Goal: Task Accomplishment & Management: Manage account settings

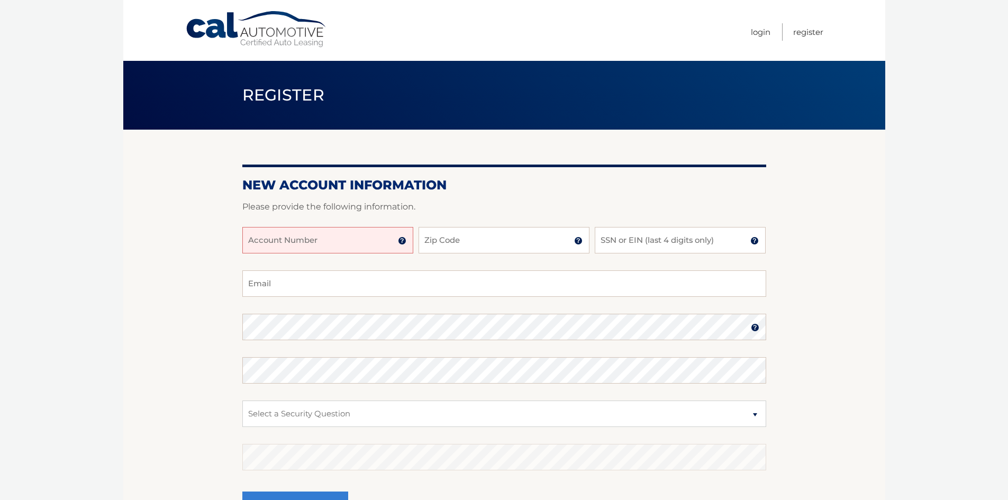
click at [312, 236] on input "Account Number" at bounding box center [327, 240] width 171 height 26
type input "44455971778"
click at [242, 492] on button "Register" at bounding box center [295, 506] width 106 height 29
click at [520, 237] on input "Zip Code" at bounding box center [504, 240] width 171 height 26
type input "11801"
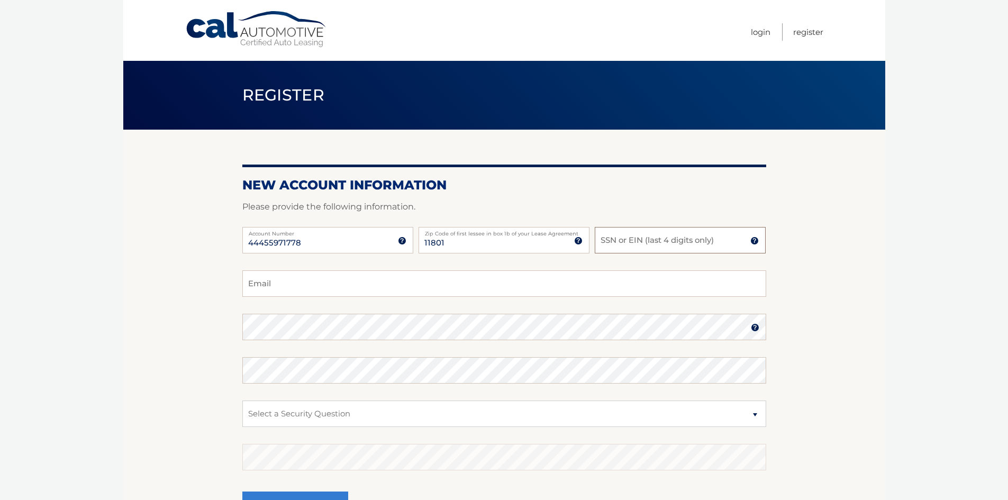
click at [668, 248] on input "SSN or EIN (last 4 digits only)" at bounding box center [680, 240] width 171 height 26
type input "3044"
click at [340, 288] on input "Email" at bounding box center [504, 283] width 524 height 26
type input "hmaiorella@cerberus.com"
click at [695, 408] on select "Select a Security Question What was the name of your elementary school? What is…" at bounding box center [504, 414] width 524 height 26
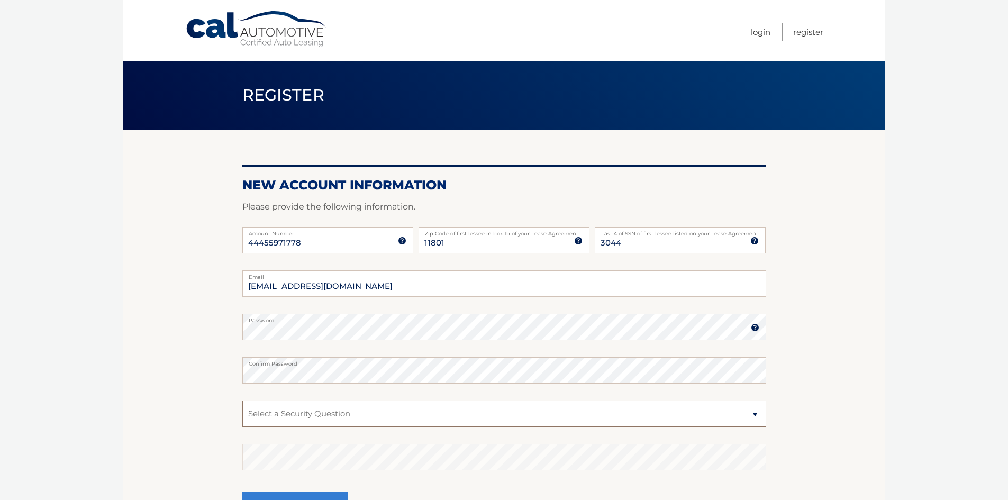
select select "2"
click at [242, 401] on select "Select a Security Question What was the name of your elementary school? What is…" at bounding box center [504, 414] width 524 height 26
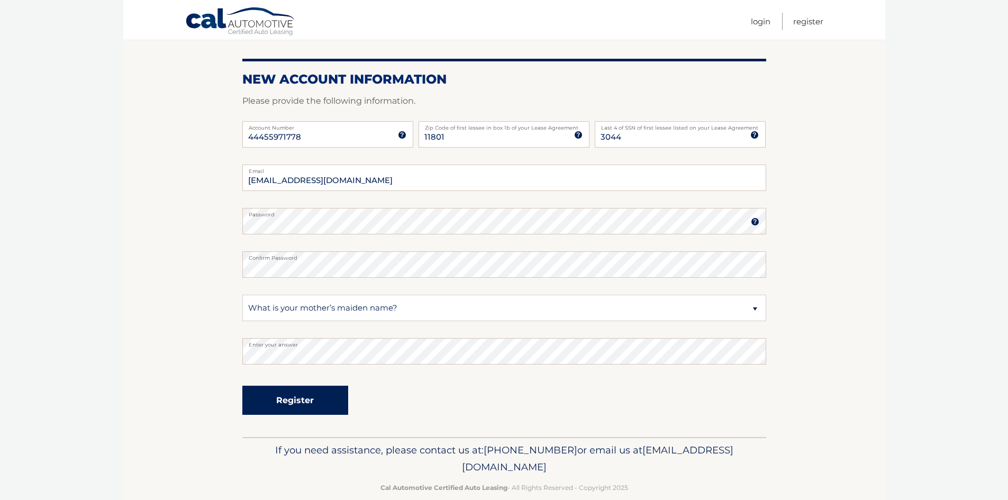
click at [312, 411] on button "Register" at bounding box center [295, 400] width 106 height 29
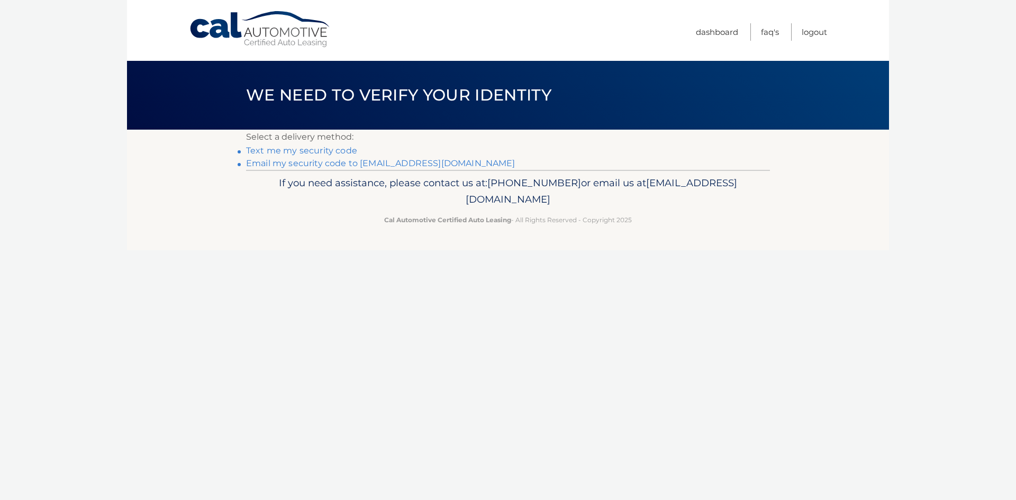
click at [305, 162] on link "Email my security code to h*********@cerberus.com" at bounding box center [380, 163] width 269 height 10
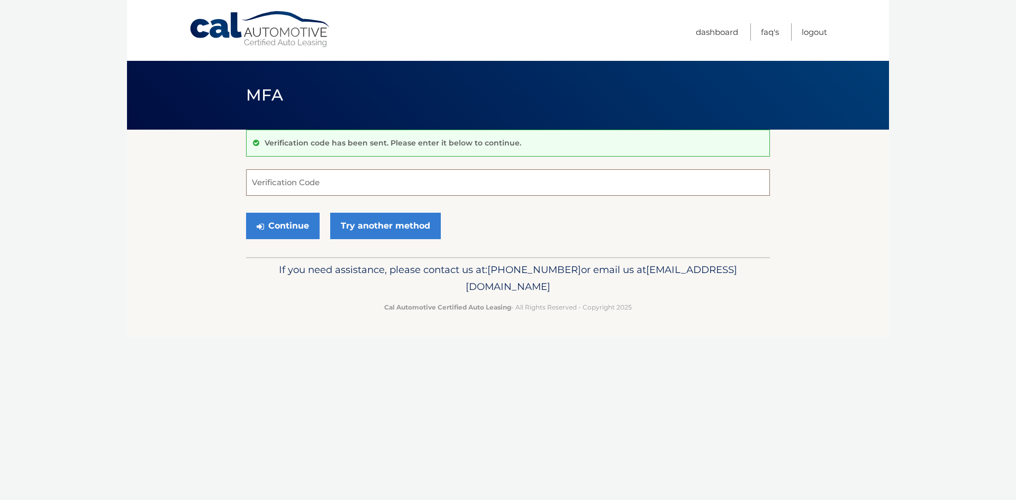
click at [300, 186] on input "Verification Code" at bounding box center [508, 182] width 524 height 26
click at [346, 189] on input "Verification Code" at bounding box center [508, 182] width 524 height 26
type input "825581"
click at [296, 229] on button "Continue" at bounding box center [283, 226] width 74 height 26
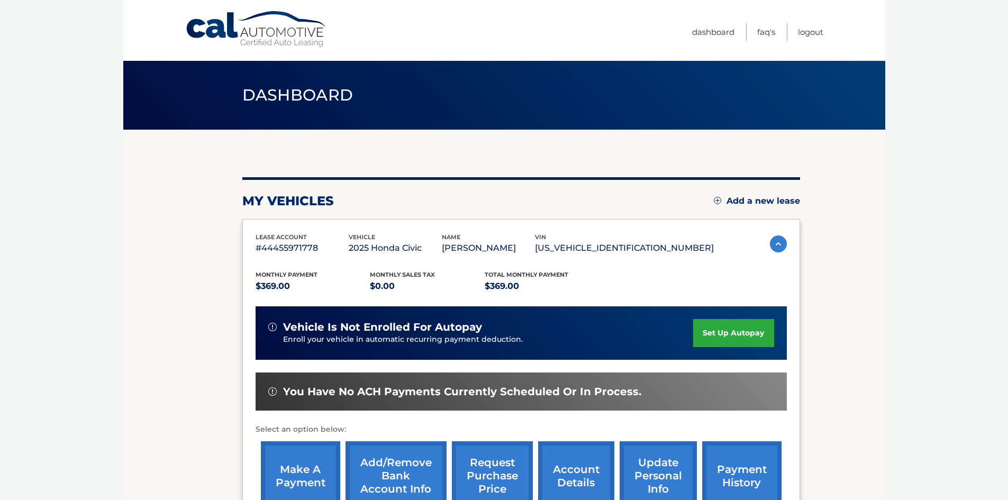
scroll to position [53, 0]
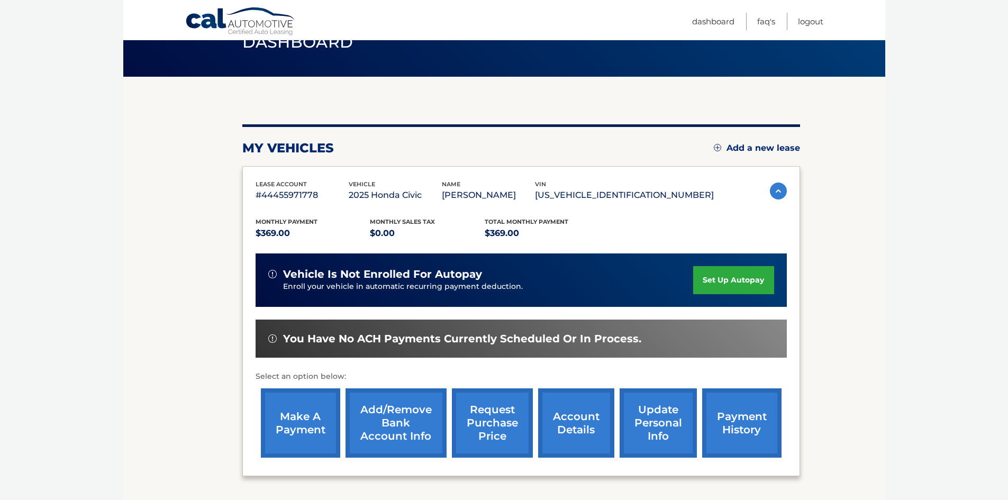
click at [728, 279] on link "set up autopay" at bounding box center [733, 280] width 80 height 28
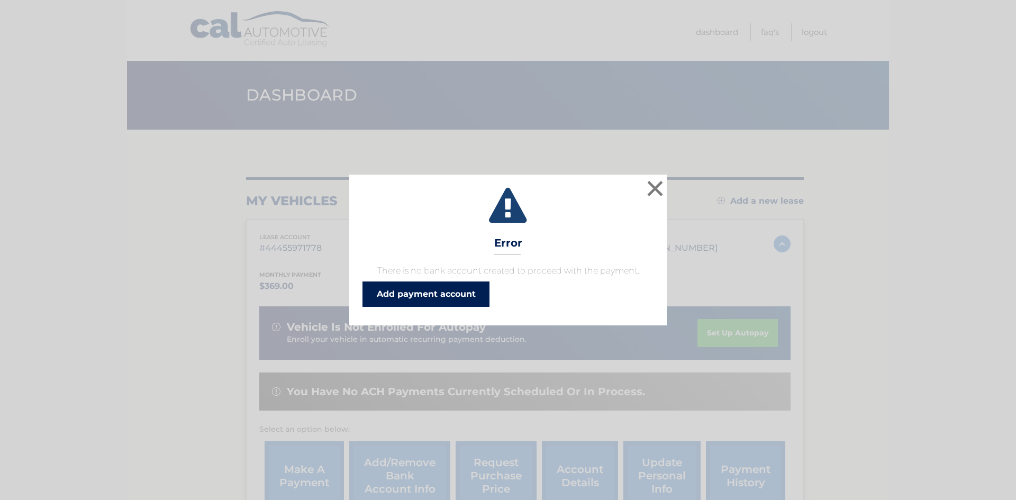
click at [408, 294] on link "Add payment account" at bounding box center [425, 294] width 127 height 25
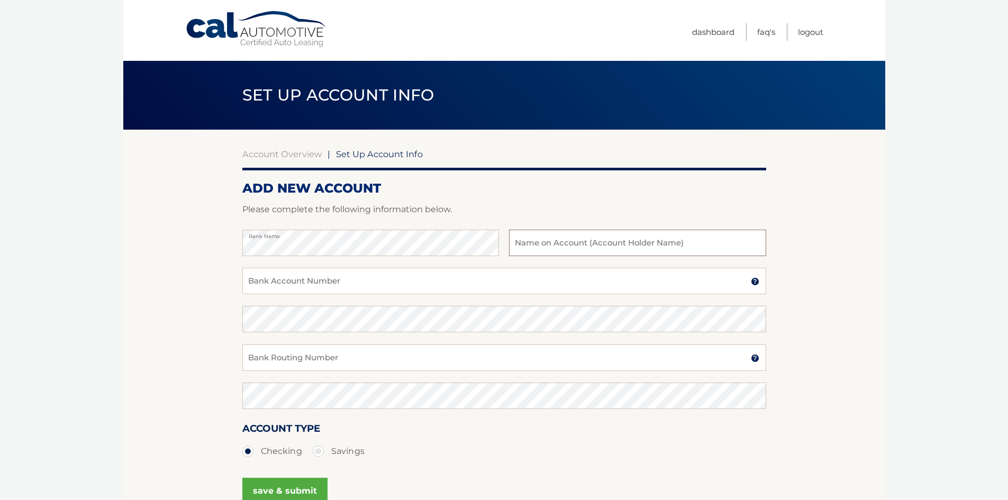
click at [540, 245] on input "text" at bounding box center [637, 243] width 257 height 26
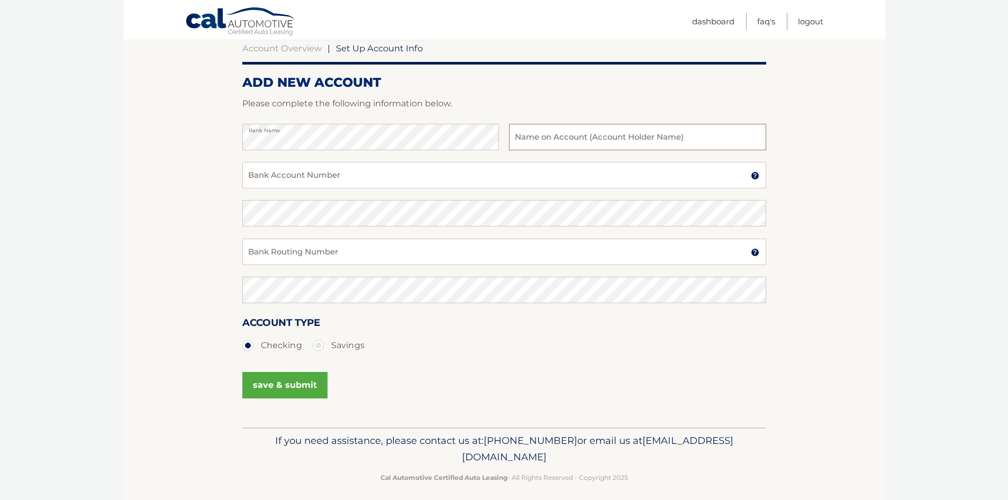
scroll to position [53, 0]
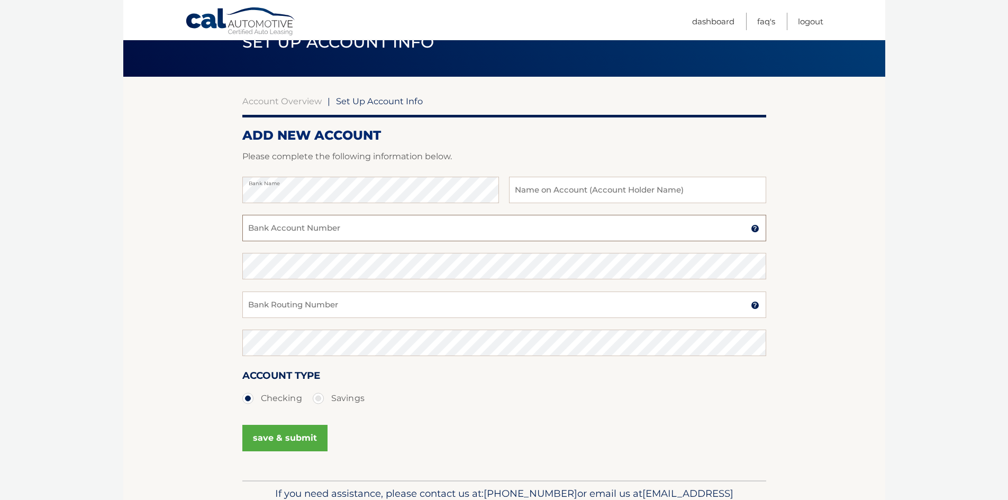
click at [412, 232] on input "Bank Account Number" at bounding box center [504, 228] width 524 height 26
type input "5010053065"
click at [385, 311] on input "Bank Routing Number" at bounding box center [504, 305] width 524 height 26
type input "221970443"
click at [269, 433] on button "save & submit" at bounding box center [284, 438] width 85 height 26
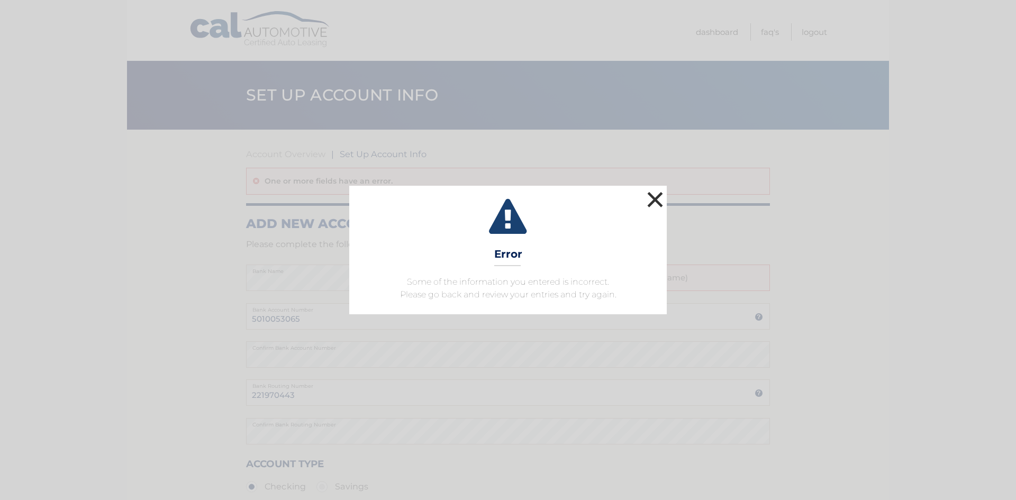
click at [656, 198] on button "×" at bounding box center [655, 199] width 21 height 21
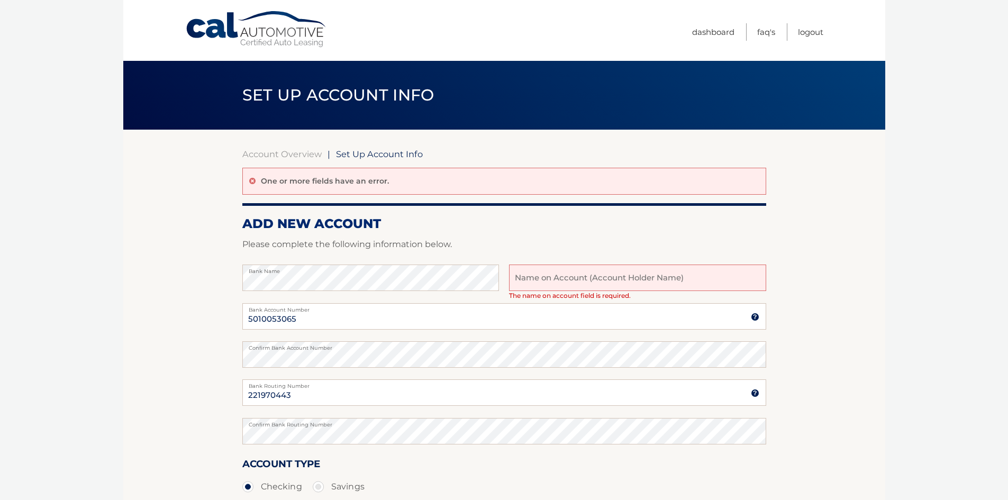
click at [646, 286] on input "text" at bounding box center [637, 278] width 257 height 26
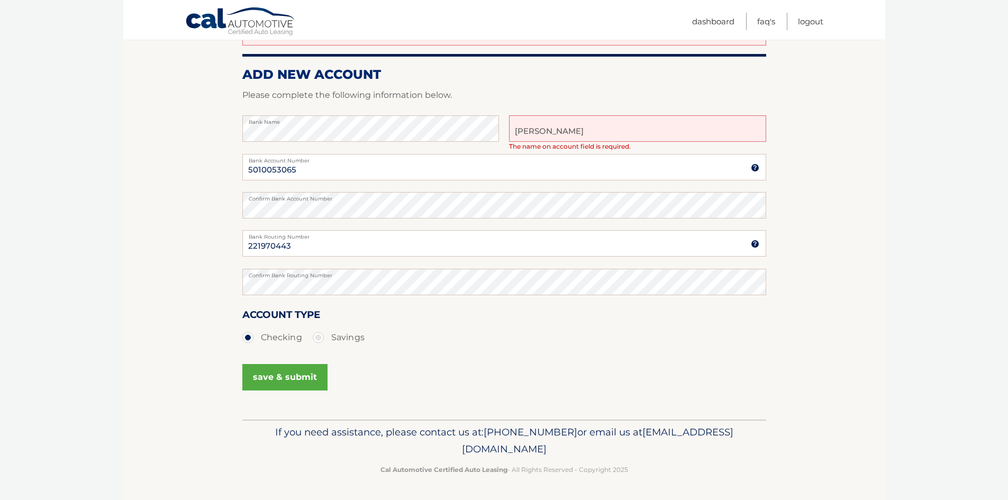
type input "michael maiorella"
click at [282, 366] on button "save & submit" at bounding box center [284, 377] width 85 height 26
click at [282, 373] on button "save & submit" at bounding box center [284, 377] width 85 height 26
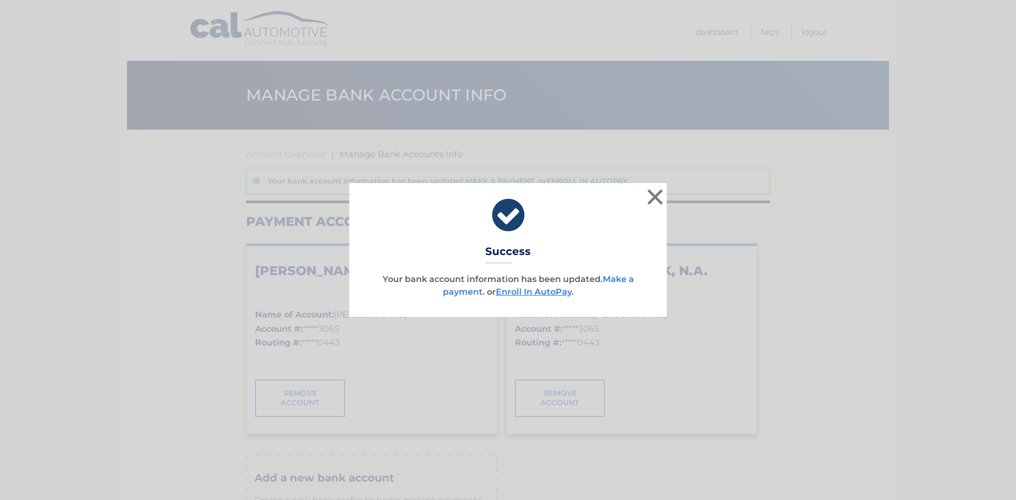
click at [632, 278] on link "Make a payment" at bounding box center [538, 285] width 191 height 23
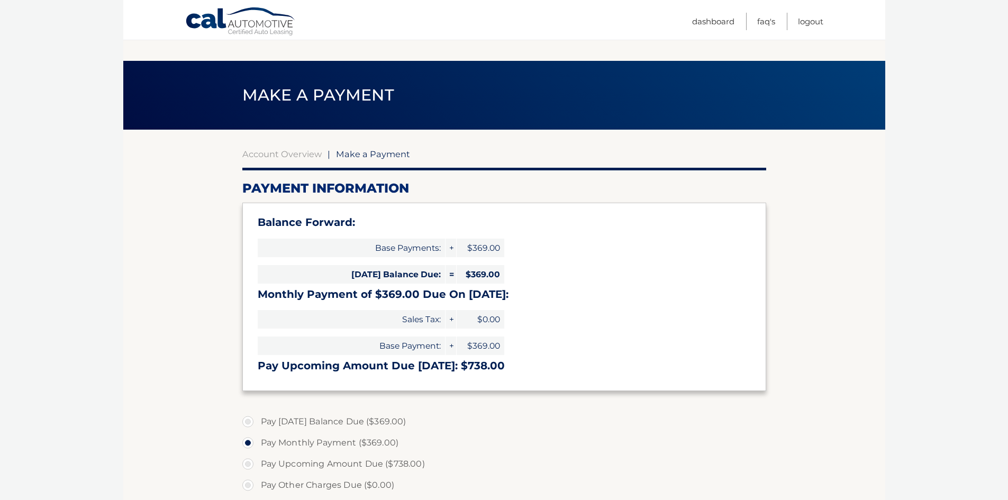
scroll to position [106, 0]
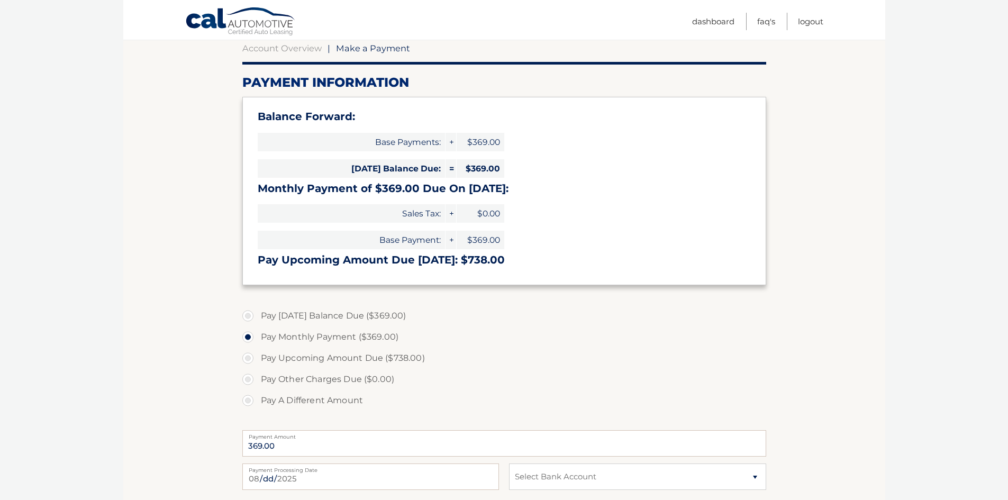
click at [246, 314] on label "Pay Today's Balance Due ($369.00)" at bounding box center [504, 315] width 524 height 21
click at [247, 314] on input "Pay Today's Balance Due ($369.00)" at bounding box center [252, 313] width 11 height 17
radio input "true"
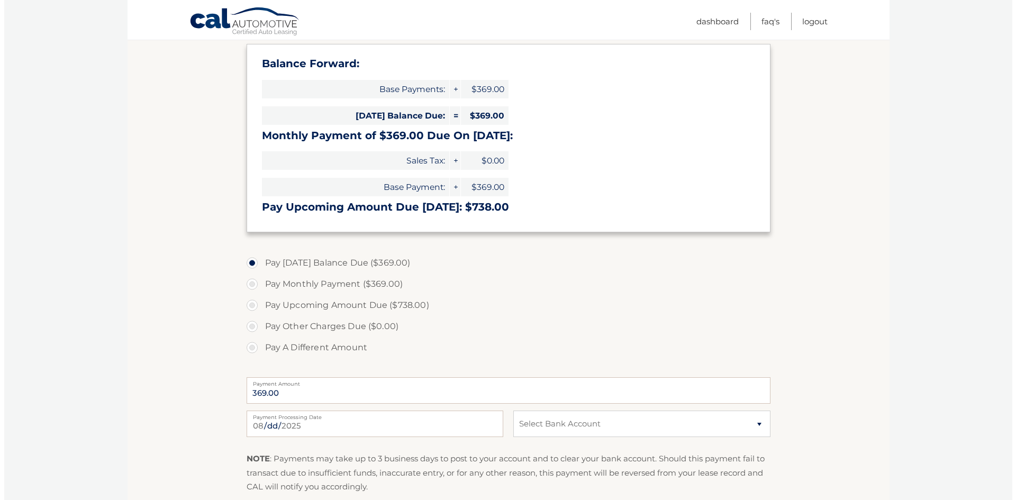
scroll to position [265, 0]
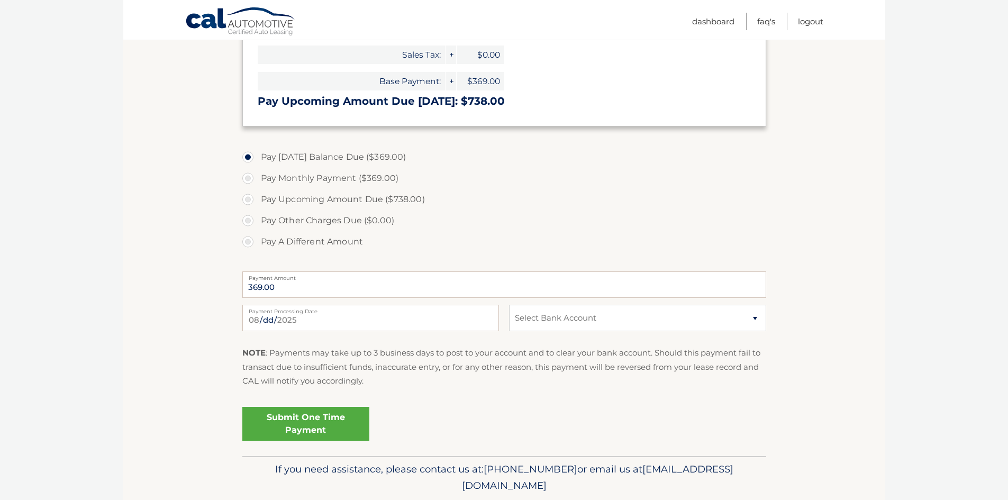
click at [310, 425] on link "Submit One Time Payment" at bounding box center [305, 424] width 127 height 34
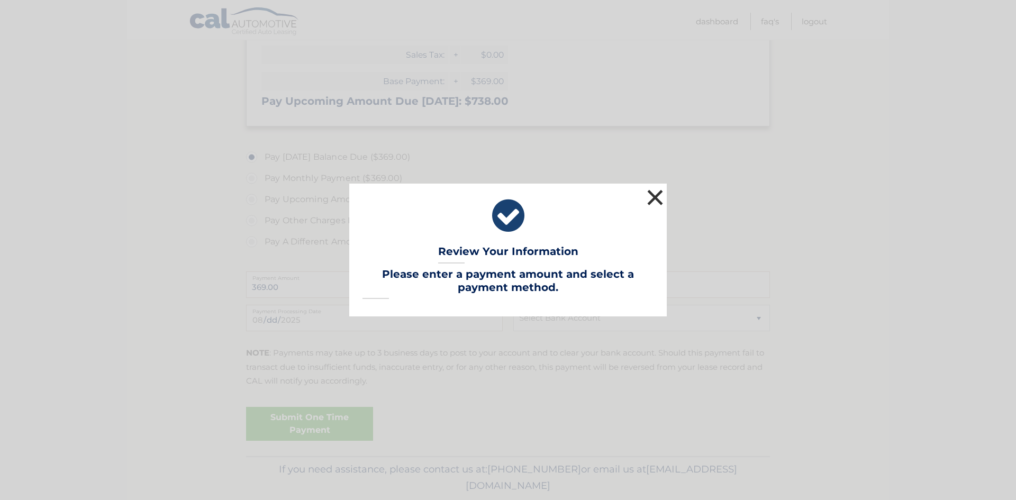
click at [651, 202] on button "×" at bounding box center [655, 197] width 21 height 21
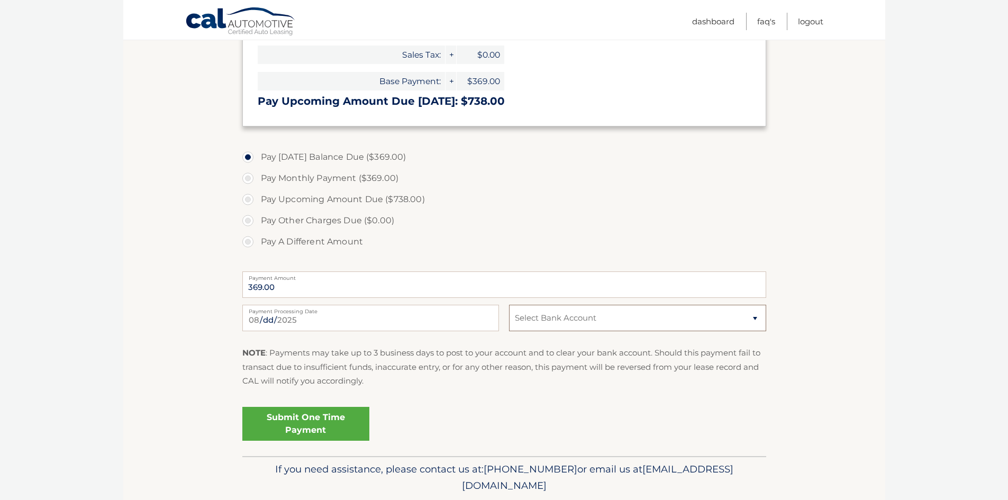
click at [731, 313] on select "Select Bank Account Checking WEBSTER BANK, N.A. *****3065 Checking WEBSTER BANK…" at bounding box center [637, 318] width 257 height 26
select select "YTUxZTdmNWQtNWRmMy00NGJkLTkyNzQtZmZhODc2MjU3MGZj"
click at [509, 305] on select "Select Bank Account Checking WEBSTER BANK, N.A. *****3065 Checking WEBSTER BANK…" at bounding box center [637, 318] width 257 height 26
click at [273, 420] on link "Submit One Time Payment" at bounding box center [305, 424] width 127 height 34
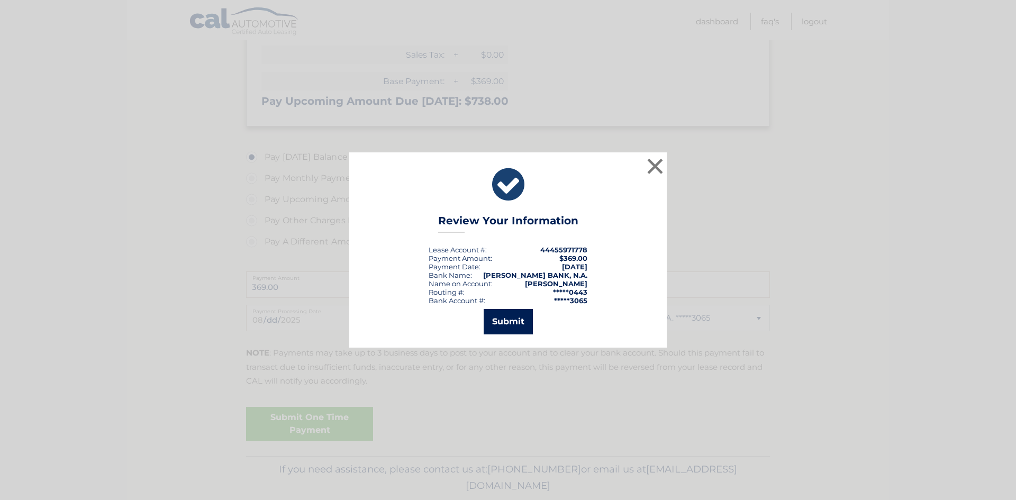
click at [496, 325] on button "Submit" at bounding box center [508, 321] width 49 height 25
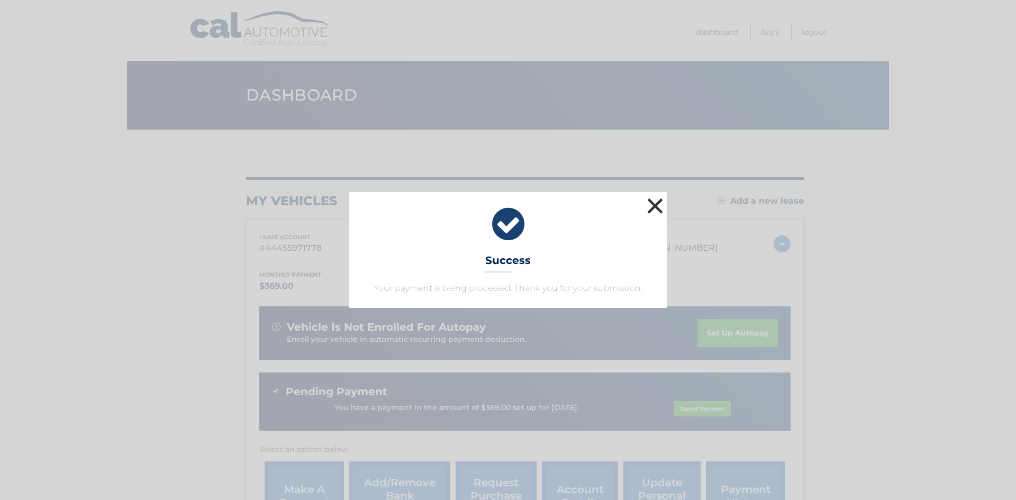
click at [651, 204] on button "×" at bounding box center [655, 205] width 21 height 21
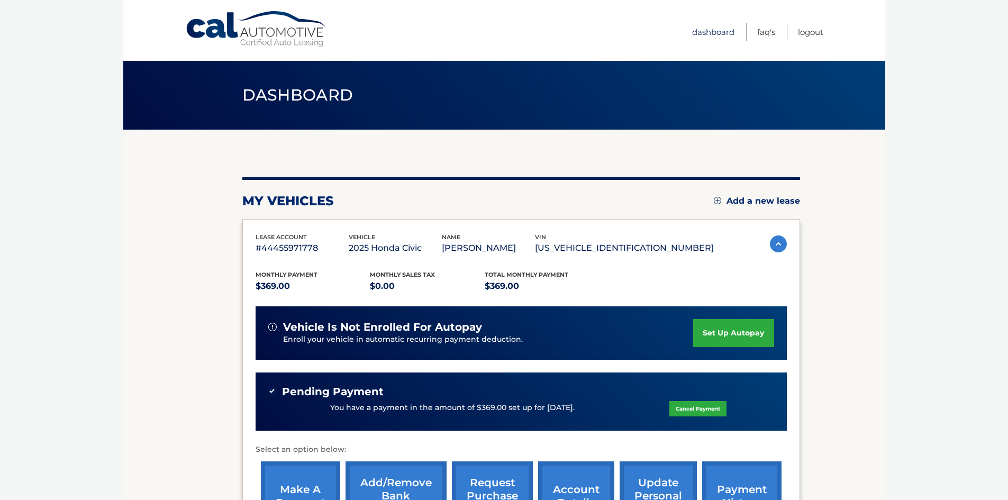
click at [713, 34] on link "Dashboard" at bounding box center [713, 31] width 42 height 17
click at [720, 330] on link "set up autopay" at bounding box center [733, 333] width 80 height 28
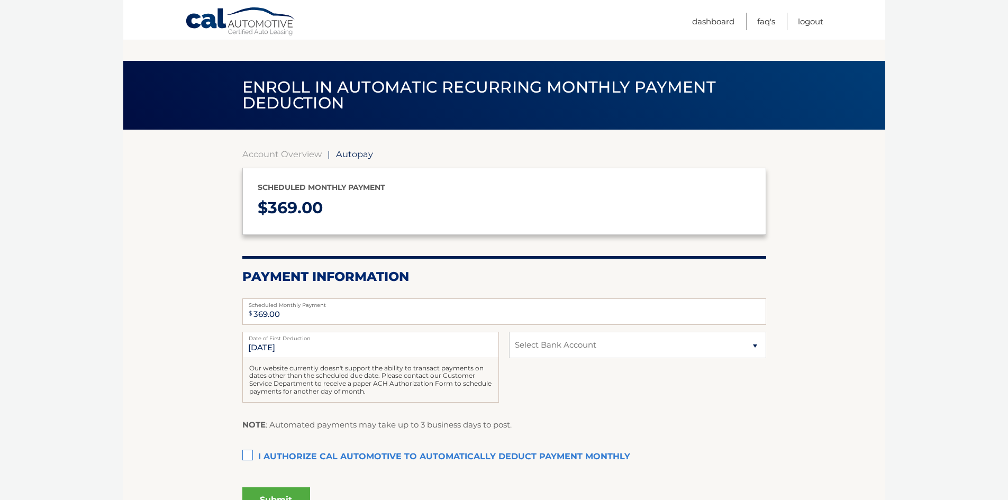
scroll to position [106, 0]
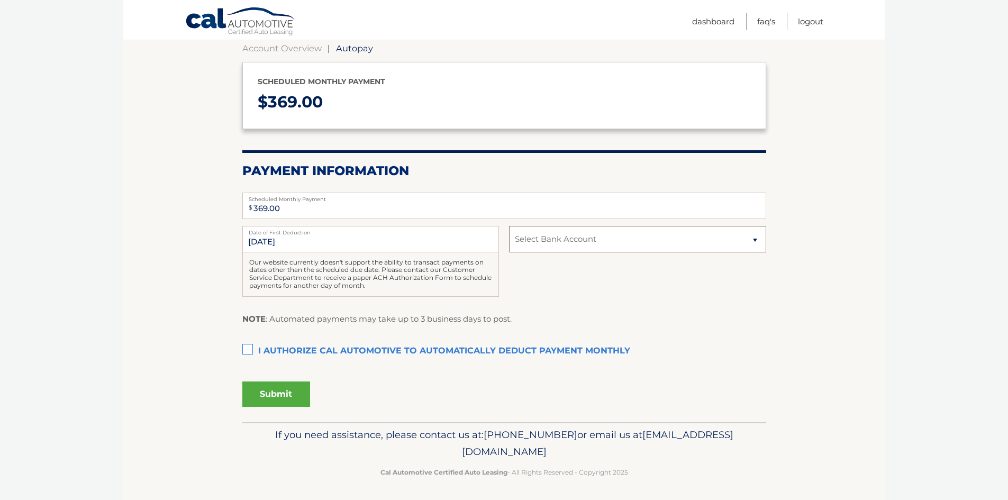
click at [604, 238] on select "Select Bank Account Checking [PERSON_NAME] BANK, N.A. *****3065 Checking [PERSO…" at bounding box center [637, 239] width 257 height 26
click at [597, 326] on div "NOTE : Automated payments may take up to 3 business days to post." at bounding box center [504, 323] width 524 height 22
